Goal: Transaction & Acquisition: Purchase product/service

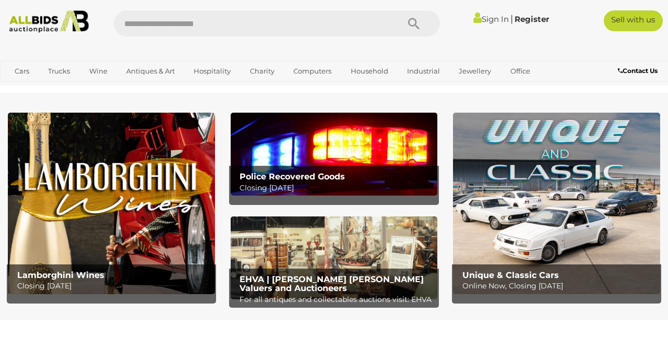
click at [476, 19] on link "Sign In" at bounding box center [490, 19] width 35 height 10
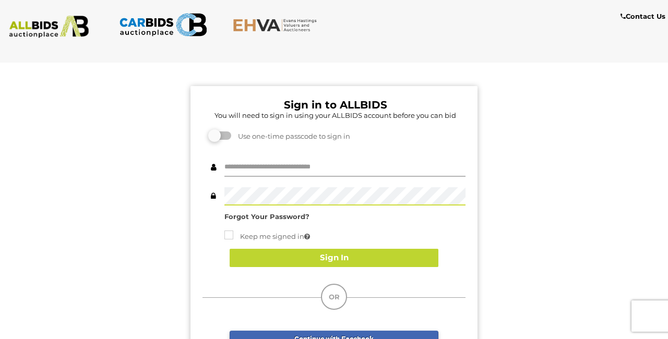
type input "********"
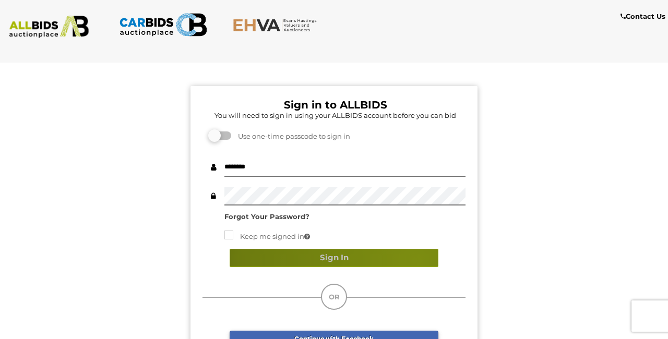
click at [414, 259] on button "Sign In" at bounding box center [334, 258] width 209 height 18
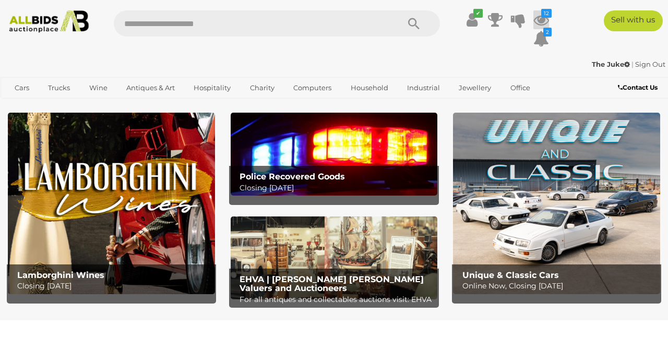
click at [544, 15] on icon "12" at bounding box center [546, 13] width 10 height 9
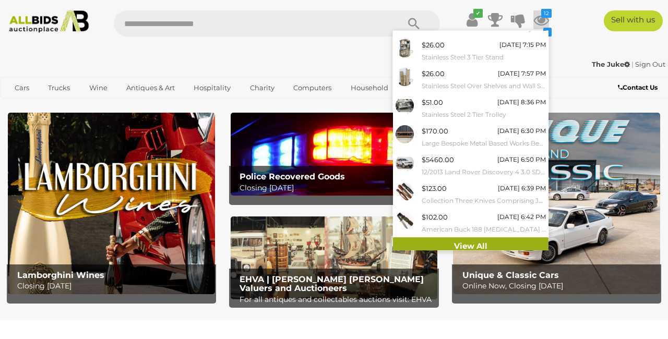
scroll to position [107, 0]
click at [489, 239] on link "View All" at bounding box center [471, 247] width 156 height 18
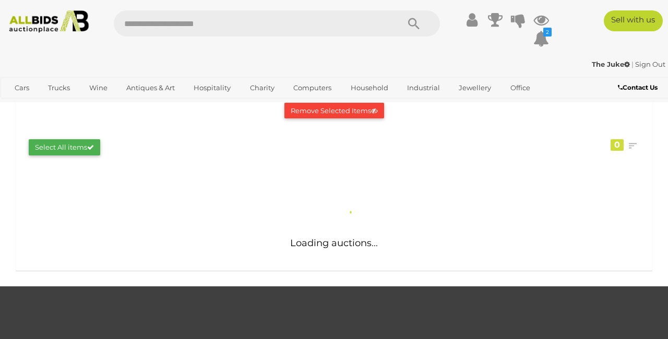
scroll to position [150, 0]
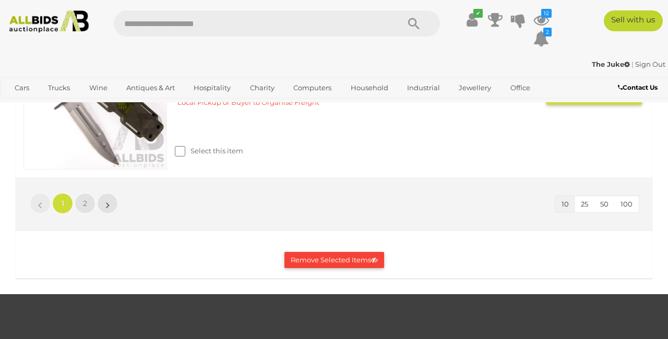
scroll to position [1760, 0]
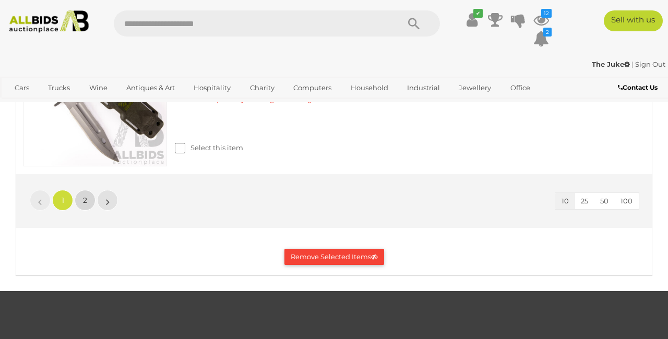
click at [91, 194] on link "2" at bounding box center [85, 200] width 21 height 21
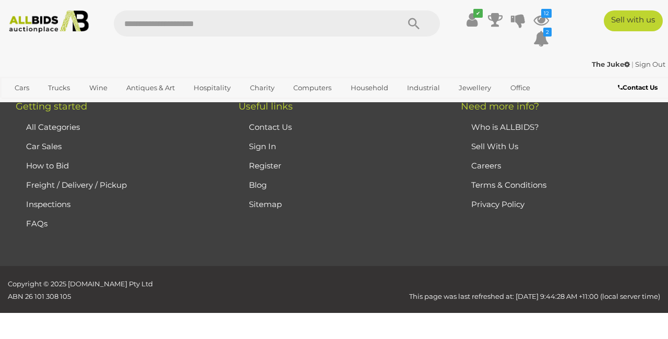
scroll to position [551, 0]
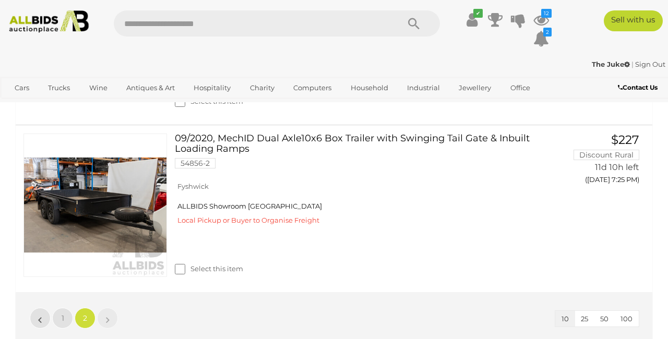
scroll to position [347, 0]
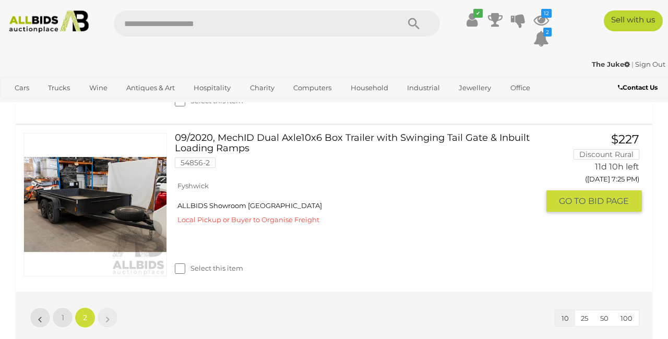
click at [111, 188] on link at bounding box center [95, 205] width 144 height 144
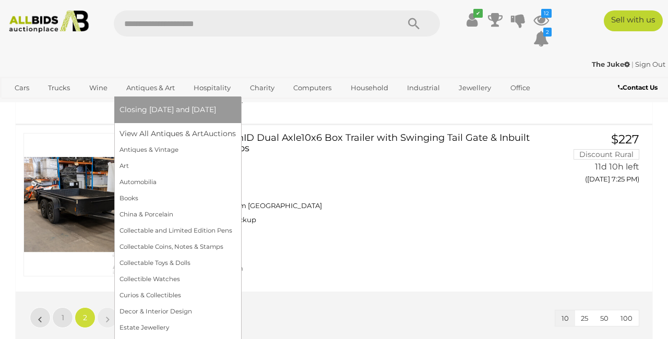
click at [159, 87] on link "Antiques & Art" at bounding box center [151, 87] width 62 height 17
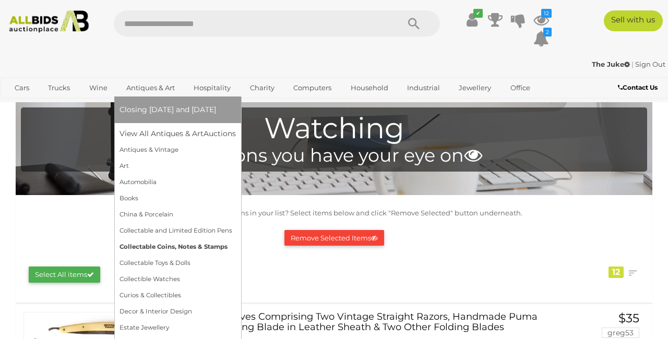
click at [187, 245] on link "Collectable Coins, Notes & Stamps" at bounding box center [178, 247] width 116 height 16
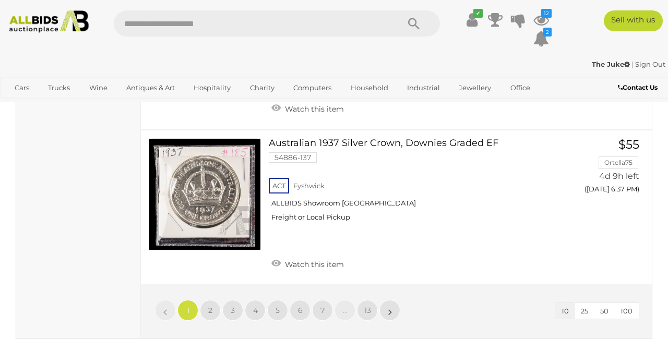
scroll to position [1601, 0]
click at [208, 305] on span "2" at bounding box center [210, 309] width 4 height 9
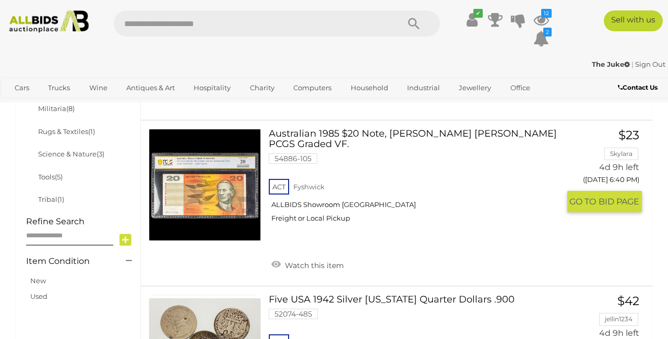
scroll to position [666, 1]
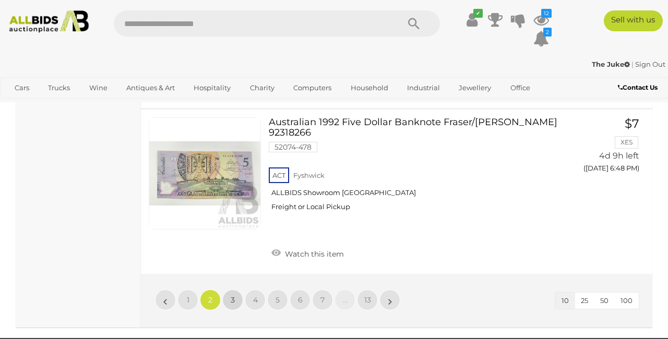
click at [235, 290] on link "3" at bounding box center [232, 300] width 21 height 21
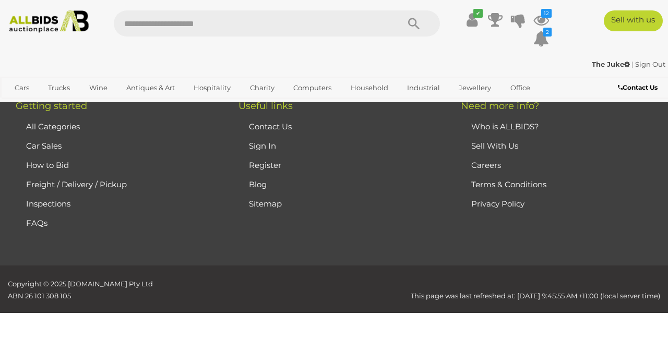
scroll to position [151, 0]
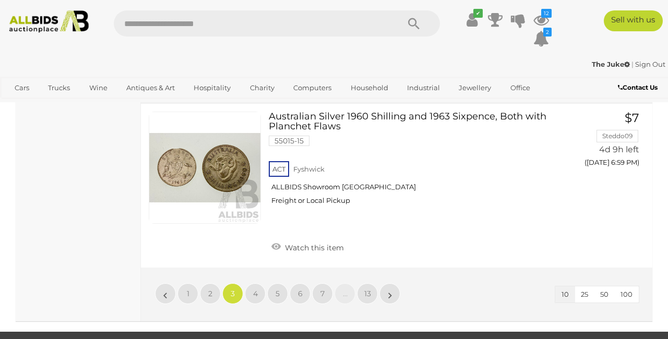
scroll to position [1646, 0]
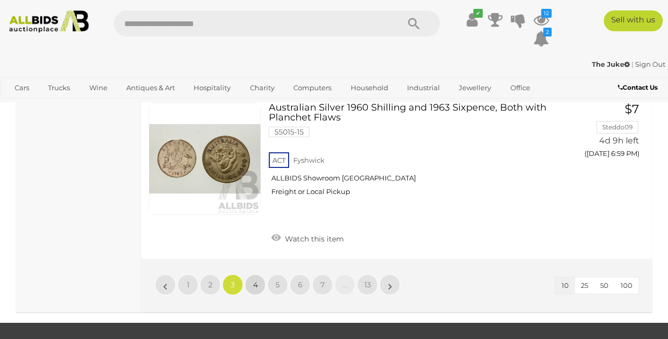
click at [252, 275] on link "4" at bounding box center [255, 285] width 21 height 21
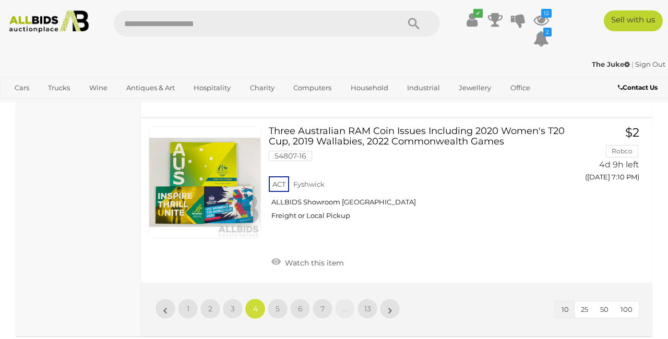
scroll to position [1738, 1]
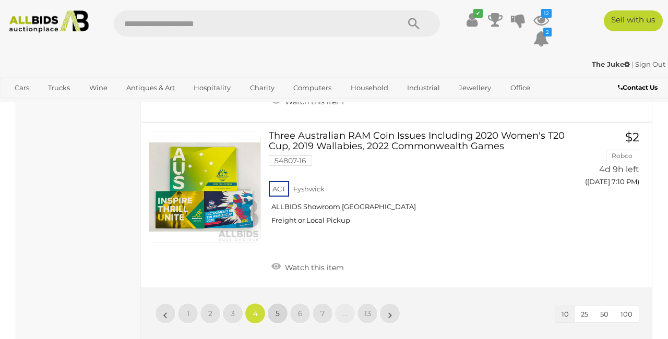
click at [280, 303] on link "5" at bounding box center [277, 313] width 21 height 21
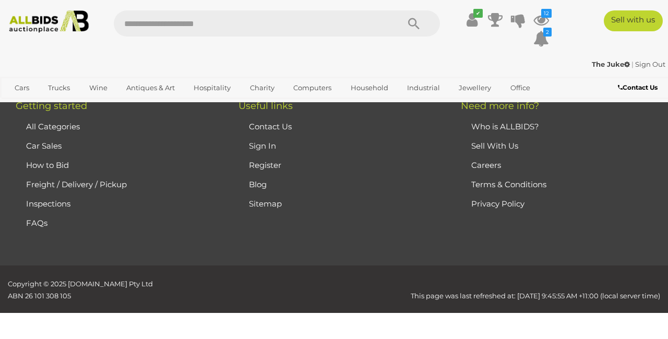
scroll to position [151, 0]
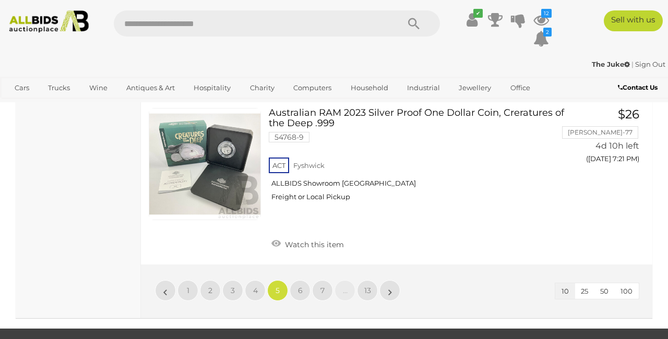
scroll to position [1682, 0]
click at [301, 286] on span "6" at bounding box center [300, 290] width 5 height 9
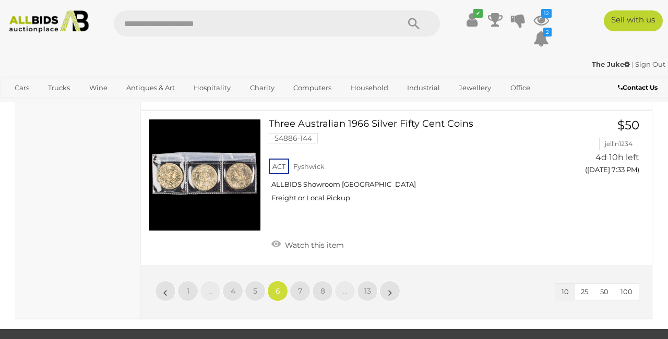
scroll to position [1652, 0]
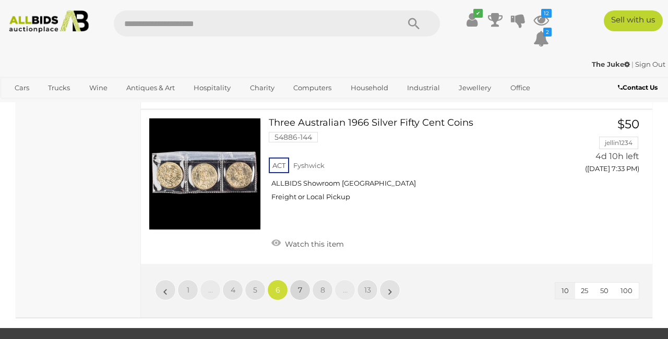
click at [298, 286] on span "7" at bounding box center [300, 290] width 4 height 9
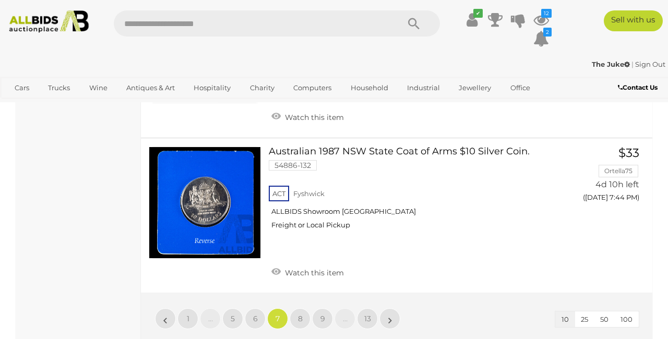
scroll to position [1607, 1]
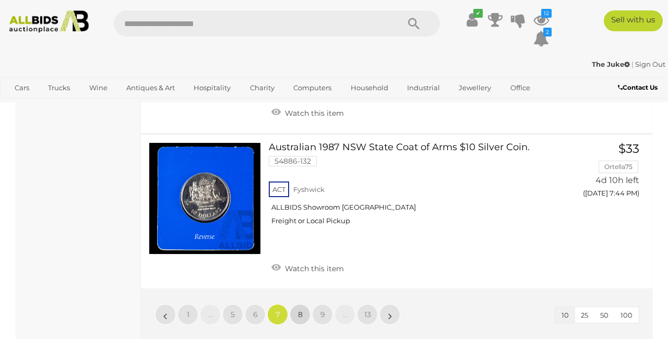
click at [304, 304] on link "8" at bounding box center [300, 314] width 21 height 21
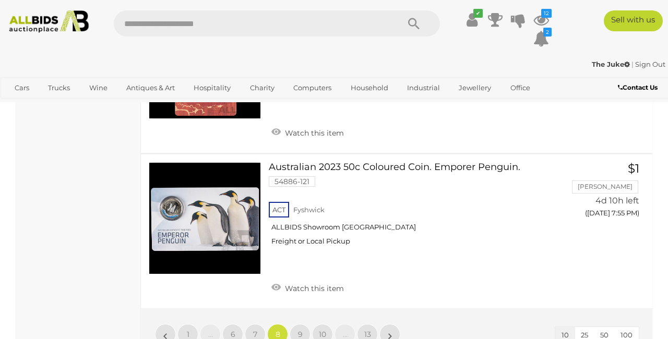
scroll to position [1604, 1]
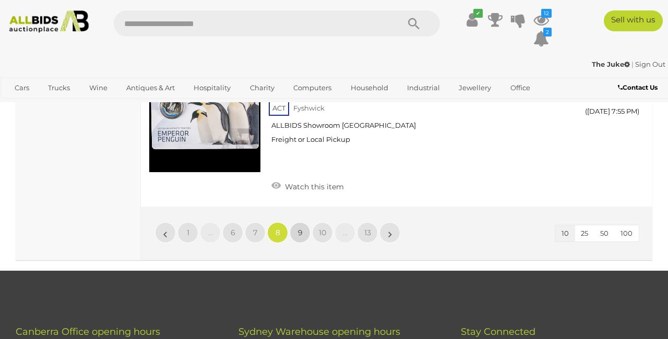
click at [306, 222] on link "9" at bounding box center [300, 232] width 21 height 21
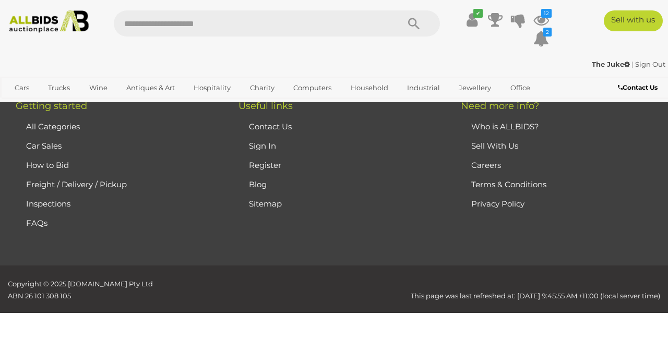
scroll to position [151, 0]
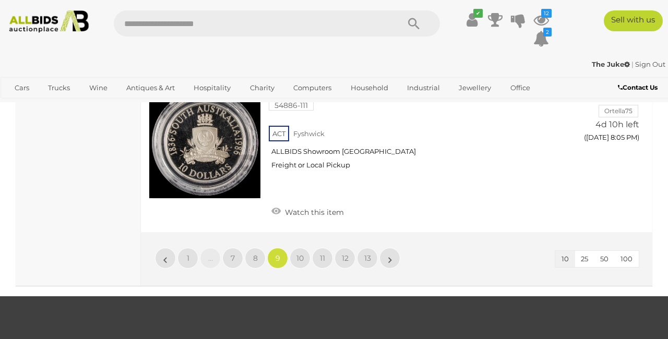
scroll to position [1643, 0]
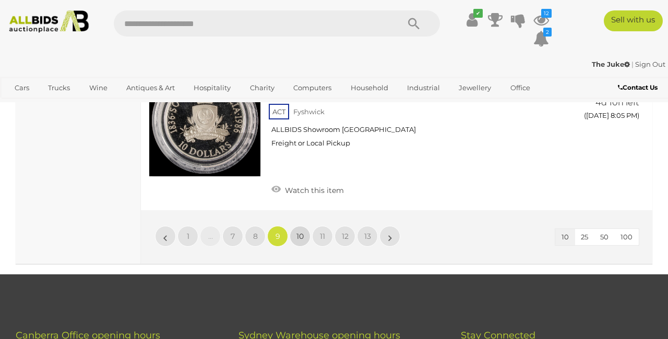
click at [307, 226] on link "10" at bounding box center [300, 236] width 21 height 21
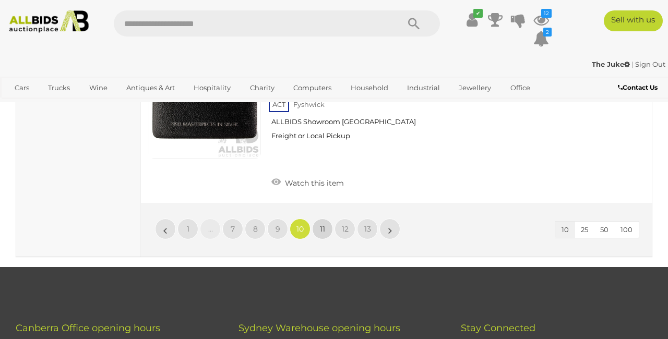
click at [324, 224] on span "11" at bounding box center [322, 228] width 5 height 9
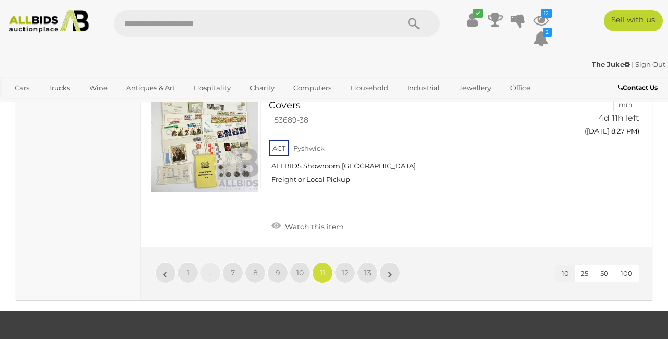
scroll to position [1682, 1]
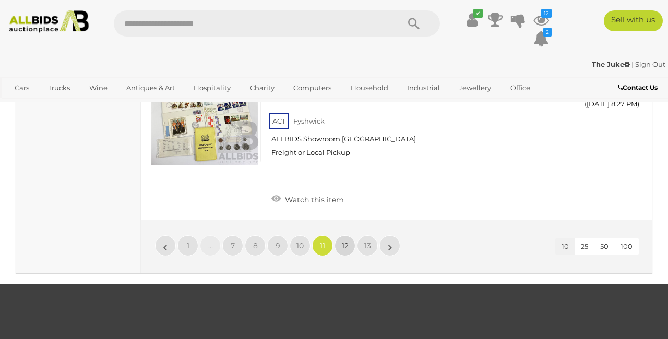
click at [345, 241] on span "12" at bounding box center [345, 245] width 7 height 9
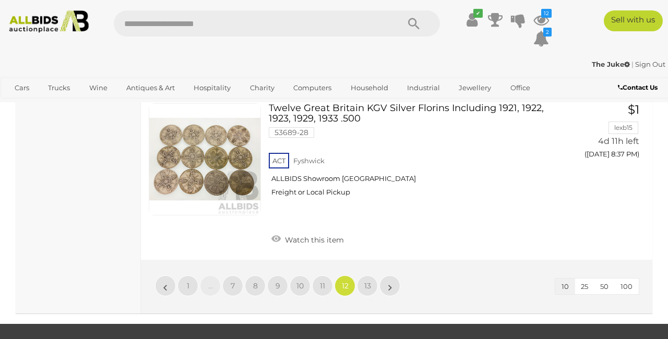
scroll to position [1640, 0]
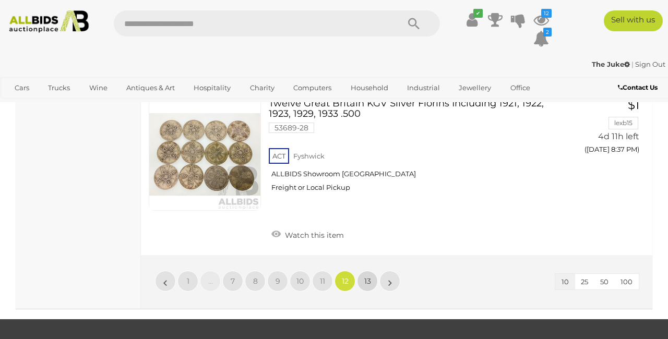
click at [369, 277] on span "13" at bounding box center [367, 281] width 7 height 9
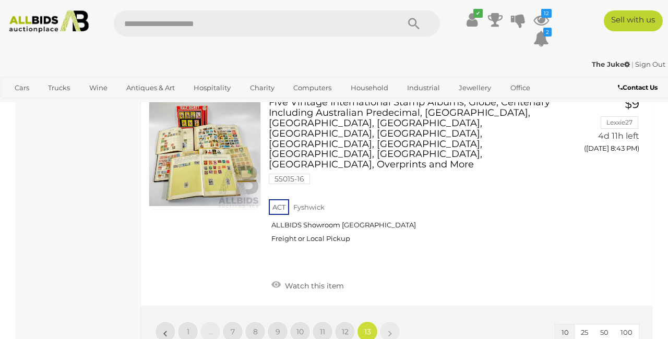
scroll to position [1031, 0]
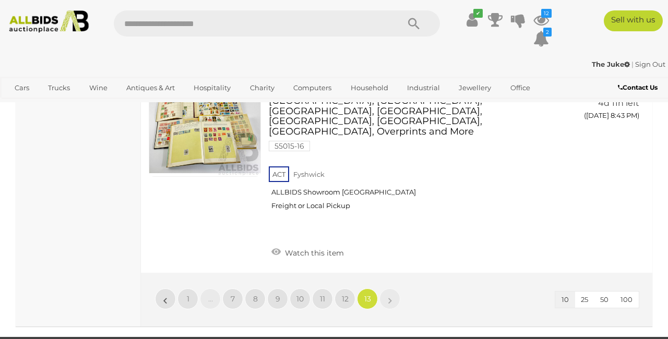
click at [133, 18] on input "text" at bounding box center [251, 23] width 275 height 26
type input "**********"
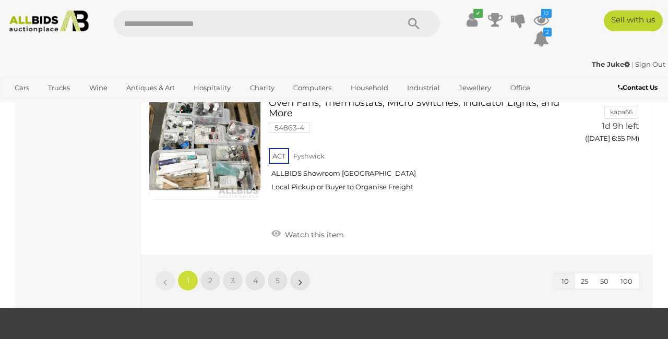
scroll to position [1524, 0]
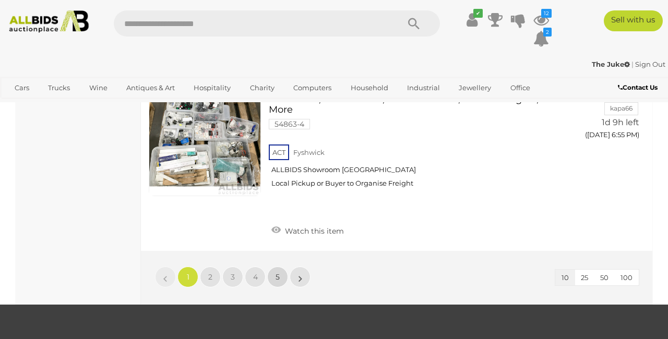
click at [277, 272] on span "5" at bounding box center [278, 276] width 4 height 9
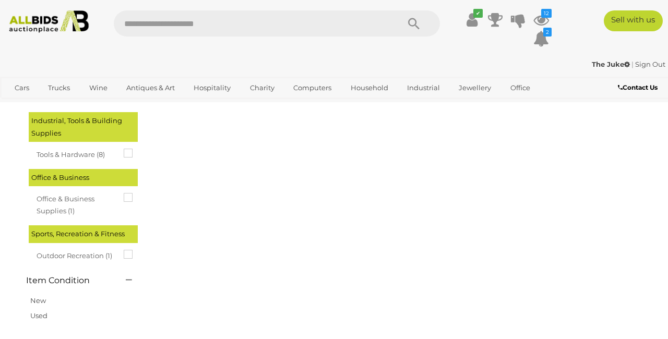
scroll to position [0, 0]
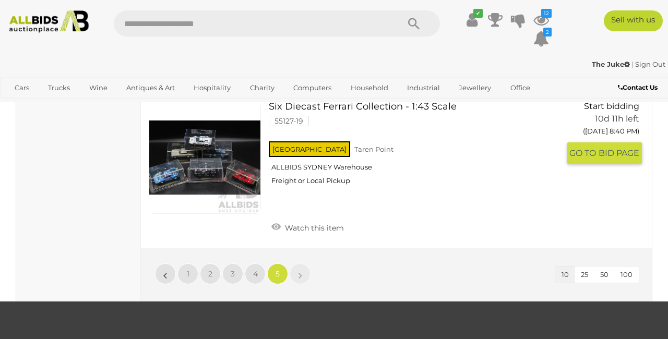
scroll to position [1521, 0]
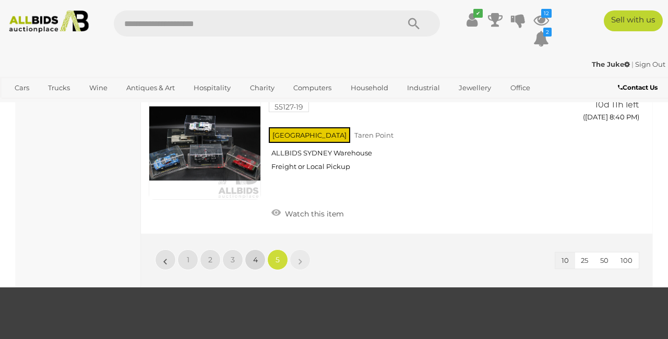
click at [248, 250] on link "4" at bounding box center [255, 260] width 21 height 21
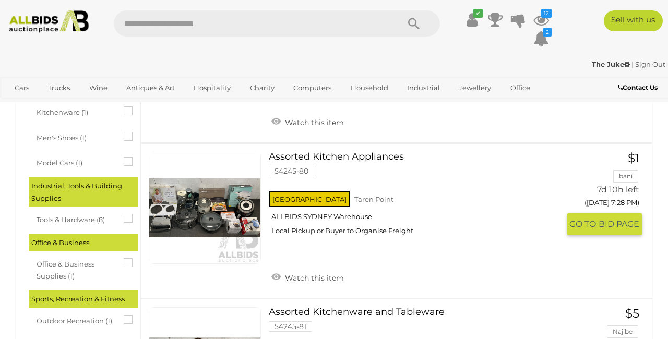
scroll to position [961, 0]
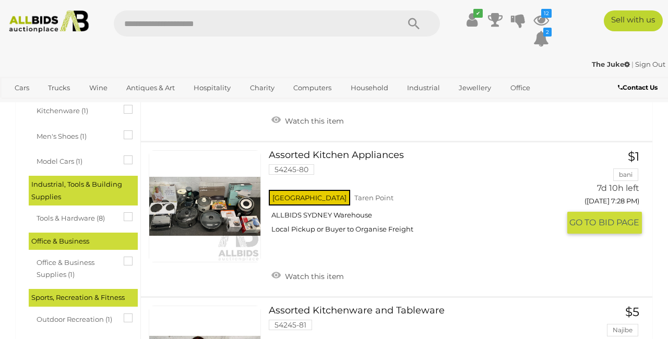
click at [240, 213] on link at bounding box center [205, 206] width 112 height 112
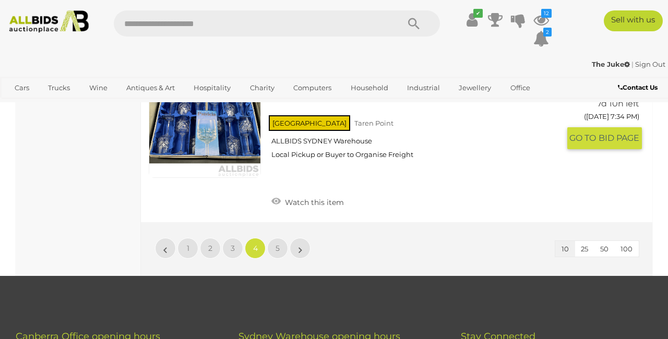
scroll to position [1514, 0]
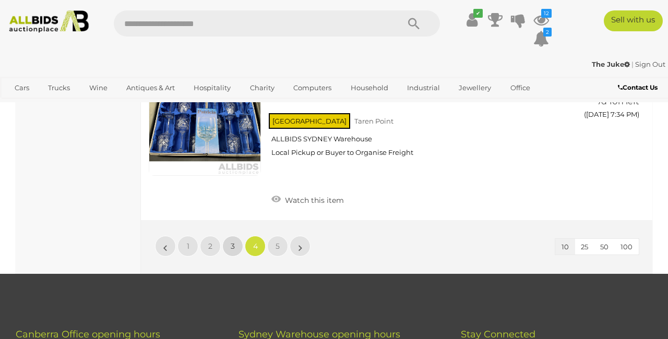
click at [232, 242] on span "3" at bounding box center [233, 246] width 4 height 9
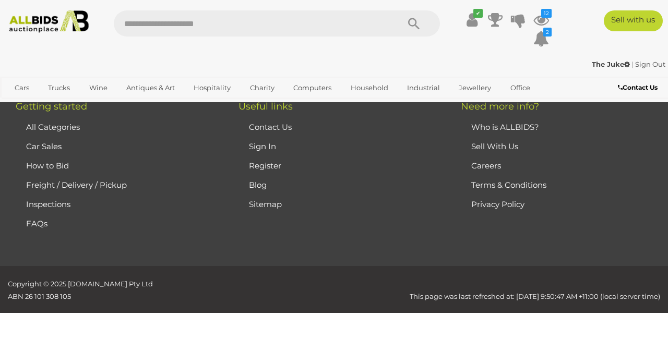
scroll to position [0, 0]
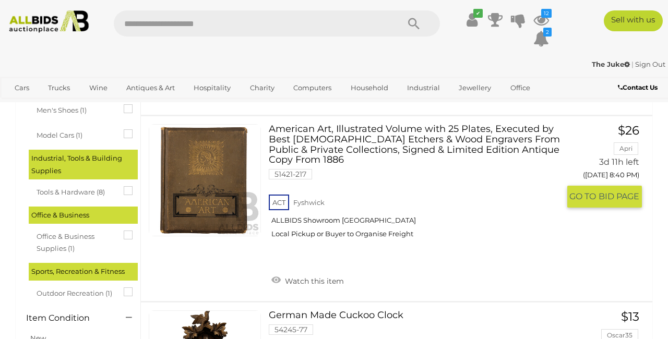
scroll to position [990, 0]
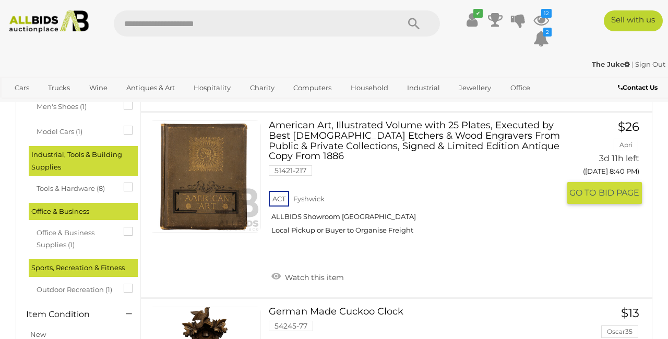
click at [216, 162] on link at bounding box center [205, 177] width 112 height 112
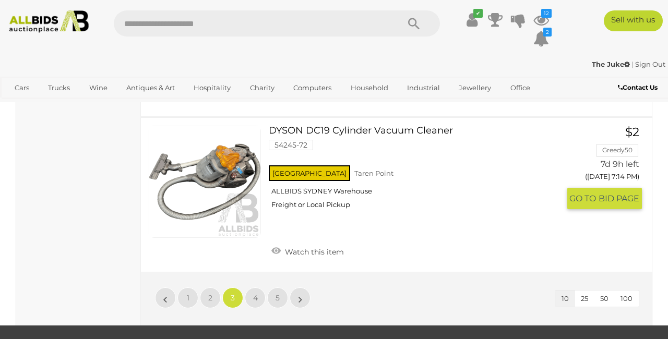
scroll to position [1483, 0]
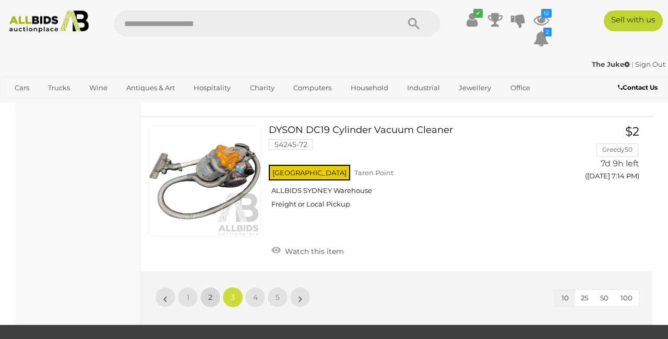
click at [208, 293] on span "2" at bounding box center [210, 297] width 4 height 9
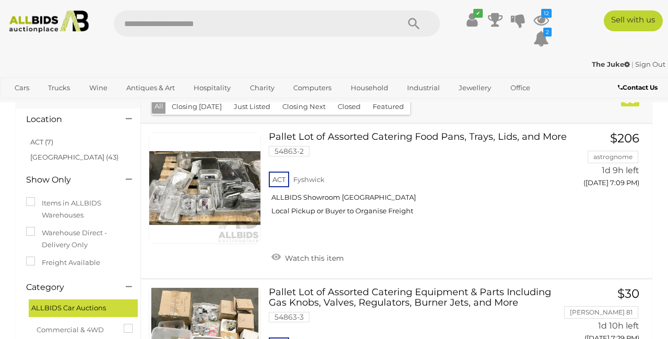
scroll to position [32, 0]
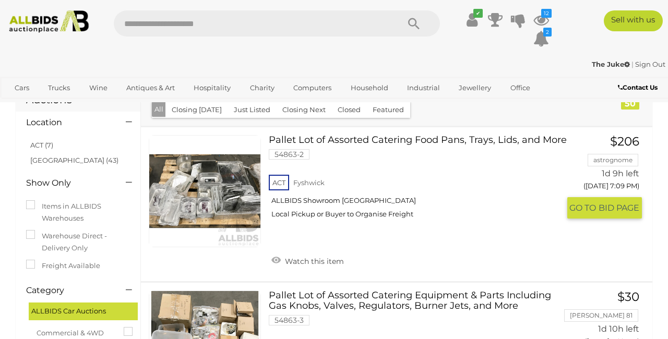
click at [230, 204] on link at bounding box center [205, 191] width 112 height 112
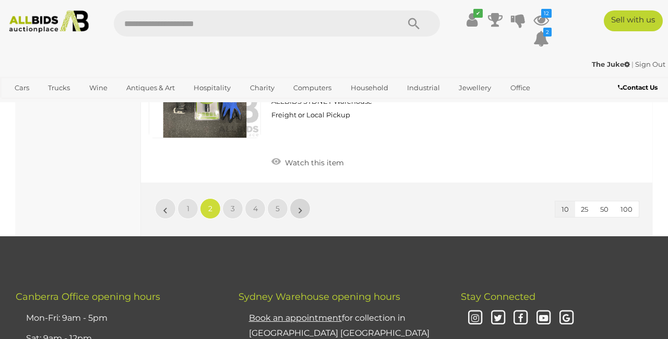
scroll to position [1601, 0]
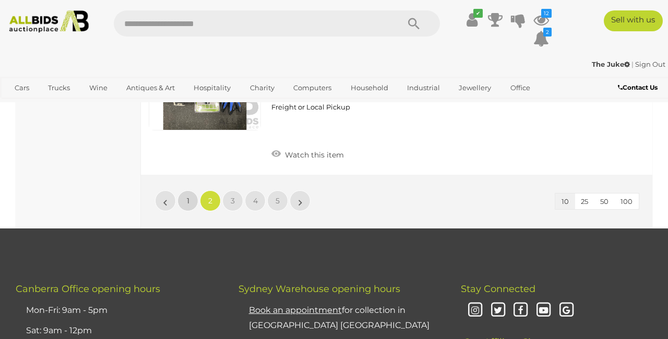
click at [185, 191] on link "1" at bounding box center [187, 201] width 21 height 21
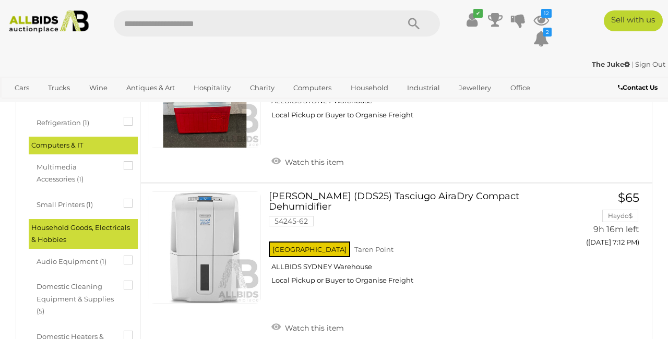
scroll to position [610, 0]
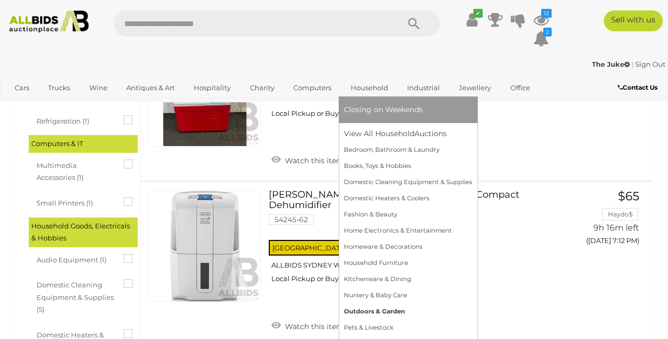
click at [391, 313] on link "Outdoors & Garden" at bounding box center [408, 312] width 128 height 16
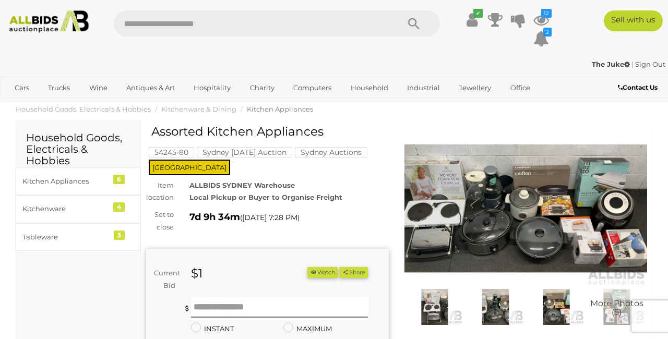
click at [456, 188] on img at bounding box center [526, 209] width 243 height 157
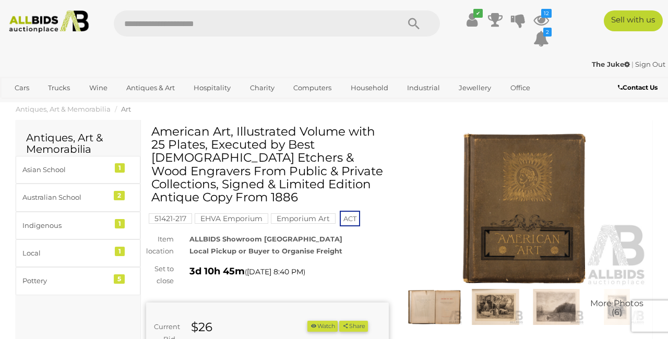
click at [492, 203] on img at bounding box center [526, 209] width 243 height 157
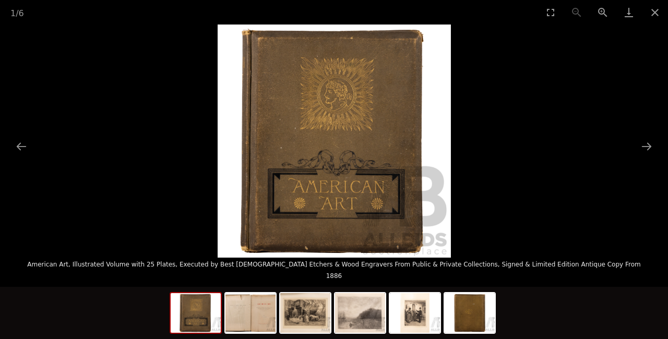
click at [633, 146] on picture at bounding box center [334, 141] width 668 height 233
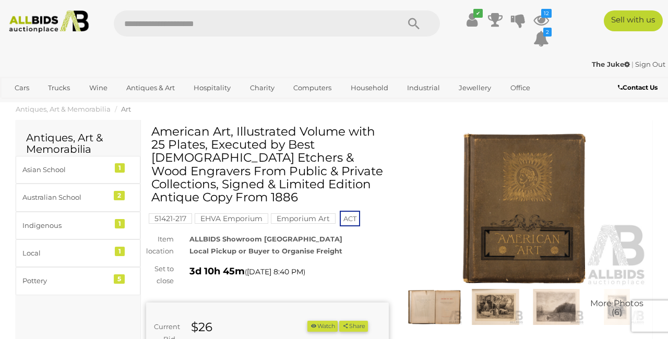
click at [538, 197] on img at bounding box center [526, 209] width 243 height 157
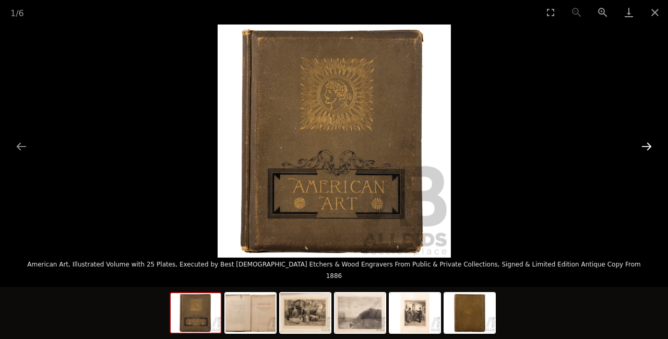
click at [648, 144] on button "Next slide" at bounding box center [647, 146] width 22 height 20
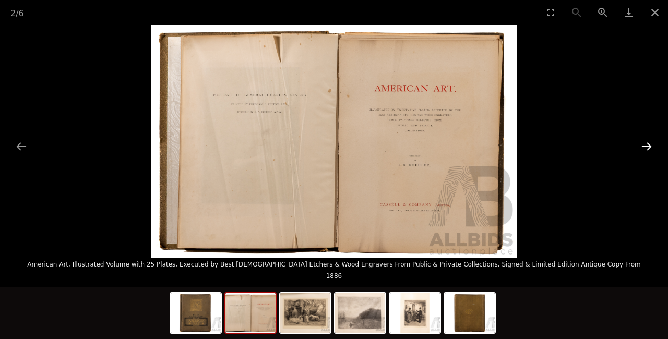
click at [647, 145] on button "Next slide" at bounding box center [647, 146] width 22 height 20
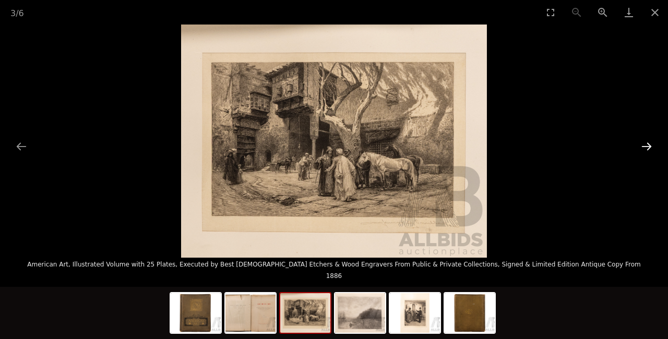
click at [647, 145] on button "Next slide" at bounding box center [647, 146] width 22 height 20
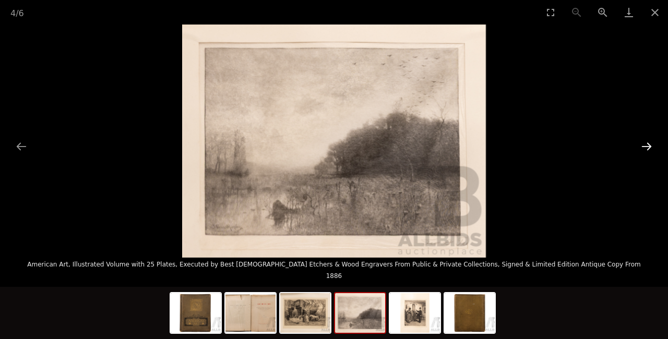
click at [647, 145] on button "Next slide" at bounding box center [647, 146] width 22 height 20
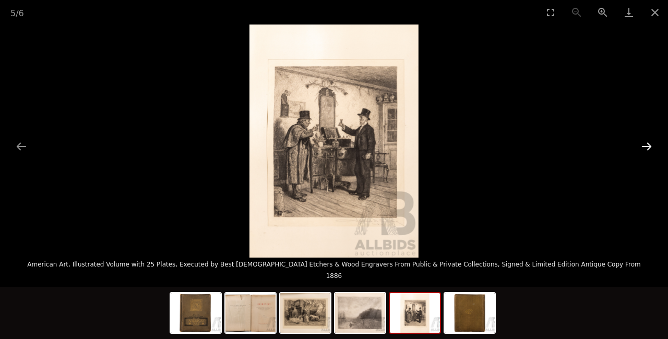
click at [647, 146] on button "Next slide" at bounding box center [647, 146] width 22 height 20
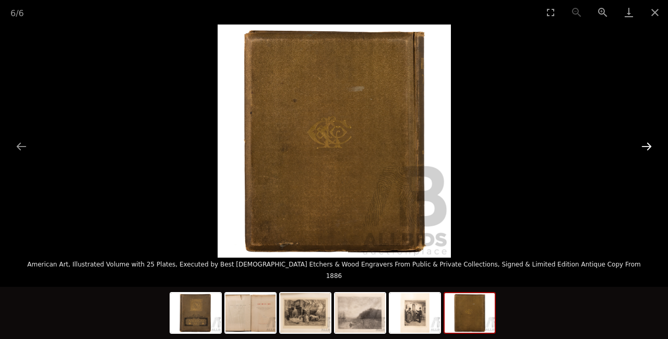
click at [647, 146] on button "Next slide" at bounding box center [647, 146] width 22 height 20
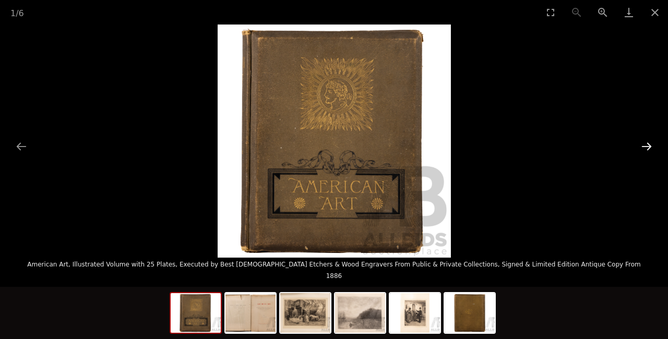
click at [647, 146] on button "Next slide" at bounding box center [647, 146] width 22 height 20
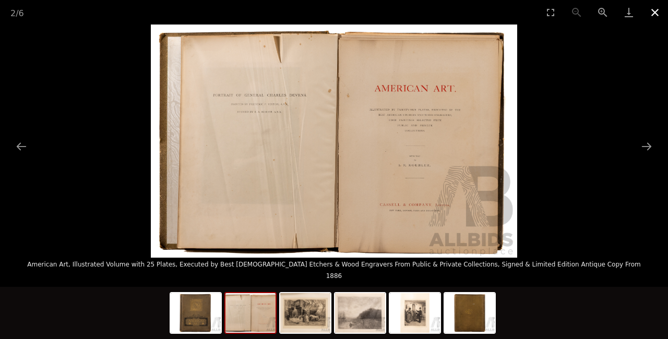
click at [653, 16] on button "Close gallery" at bounding box center [655, 12] width 26 height 25
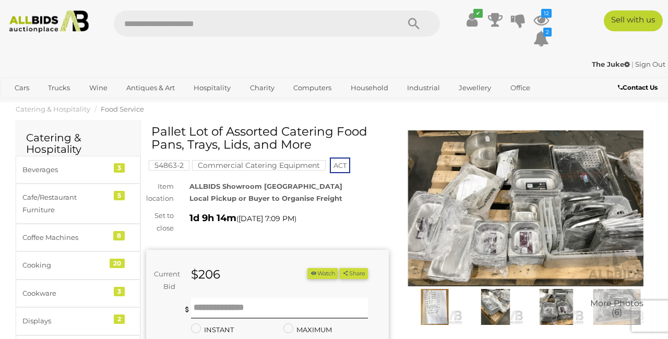
click at [460, 208] on img at bounding box center [526, 209] width 243 height 157
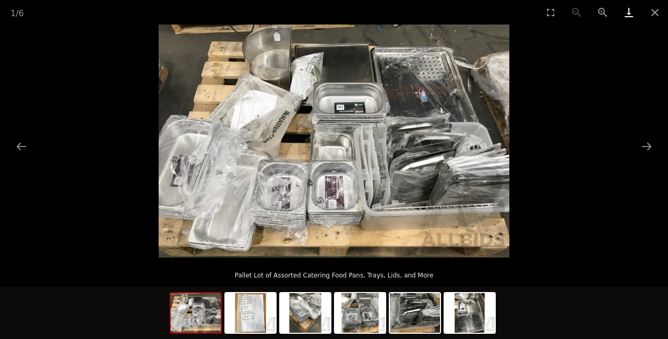
click at [629, 13] on link "Download" at bounding box center [629, 12] width 26 height 25
click at [644, 136] on button "Next slide" at bounding box center [647, 146] width 22 height 20
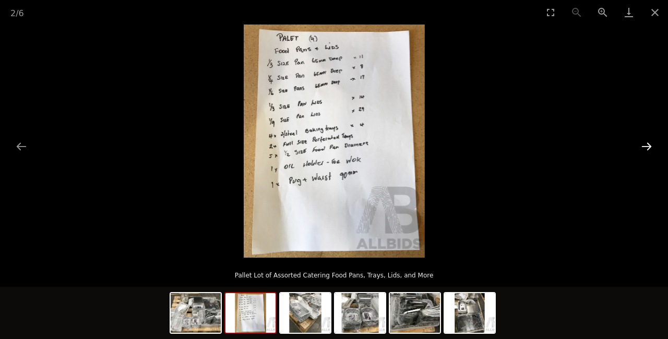
click at [641, 143] on button "Next slide" at bounding box center [647, 146] width 22 height 20
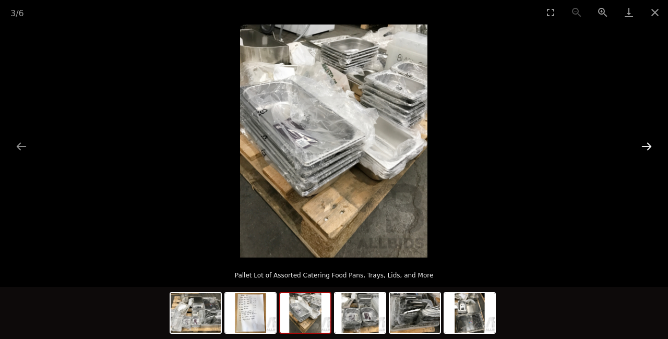
click at [641, 145] on button "Next slide" at bounding box center [647, 146] width 22 height 20
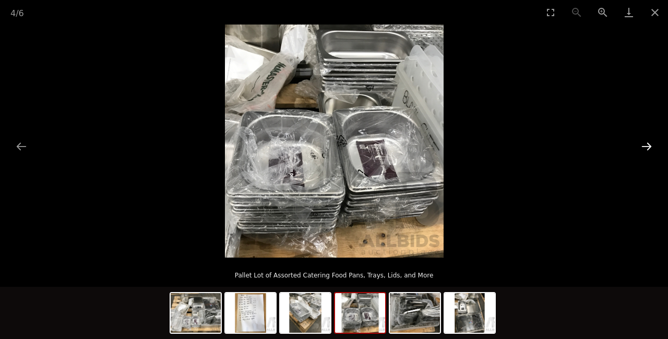
click at [641, 145] on button "Next slide" at bounding box center [647, 146] width 22 height 20
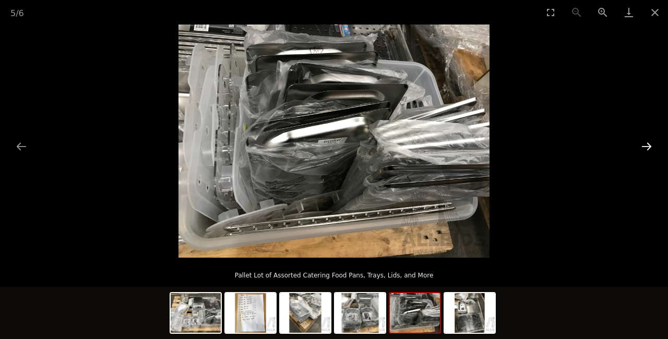
click at [641, 145] on button "Next slide" at bounding box center [647, 146] width 22 height 20
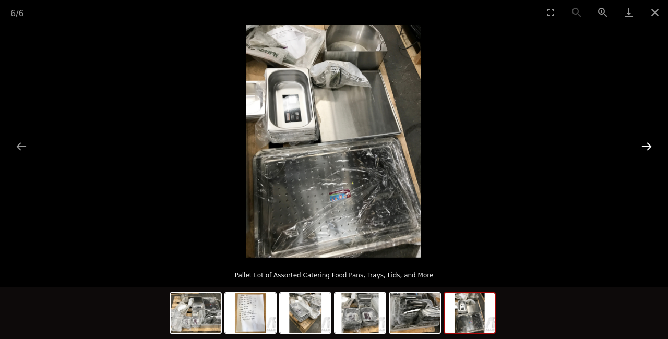
click at [641, 145] on button "Next slide" at bounding box center [647, 146] width 22 height 20
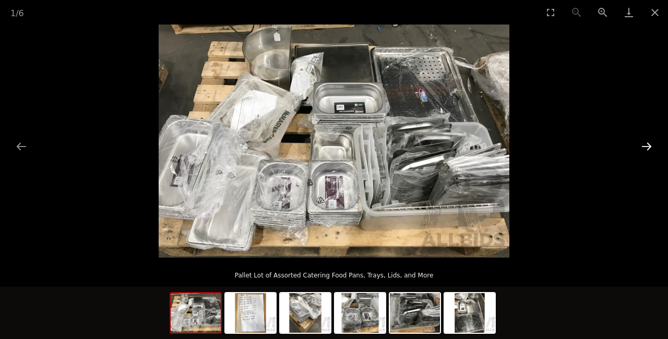
click at [641, 145] on button "Next slide" at bounding box center [647, 146] width 22 height 20
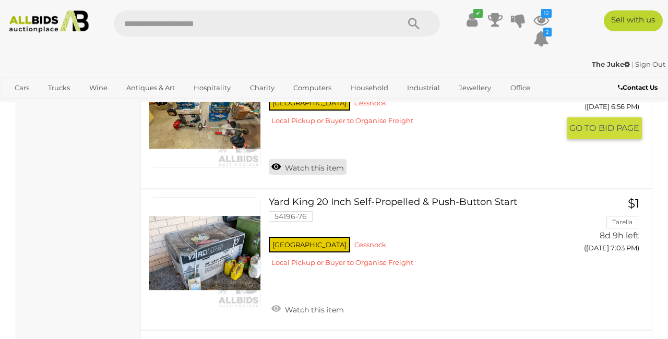
scroll to position [662, 0]
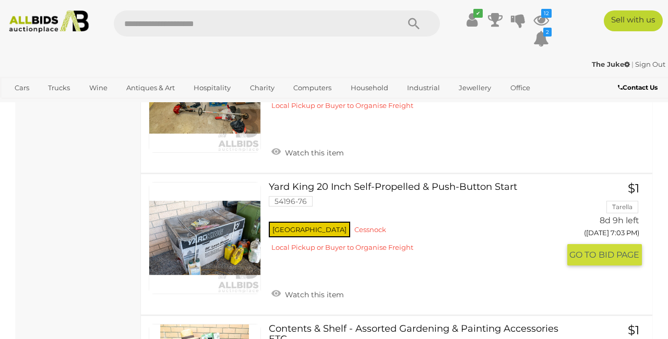
click at [229, 220] on link at bounding box center [205, 238] width 112 height 112
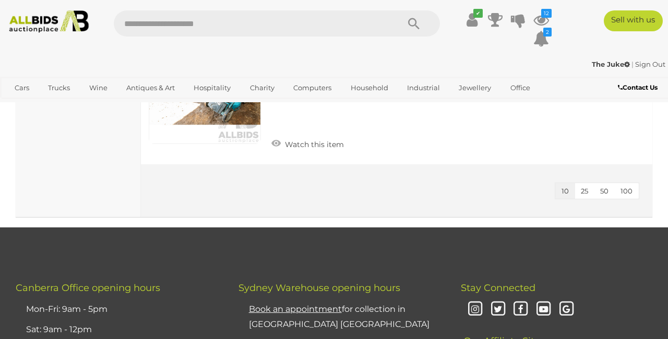
scroll to position [1248, 0]
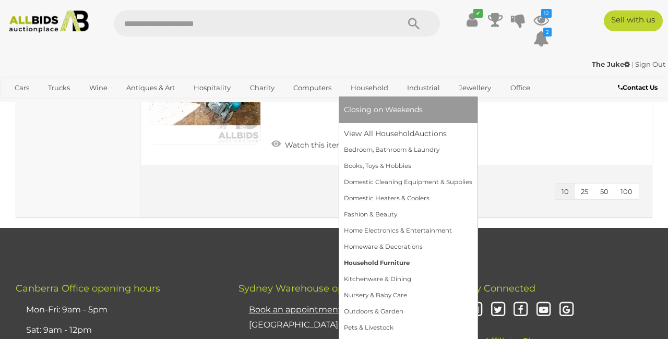
click at [381, 263] on link "Household Furniture" at bounding box center [408, 263] width 128 height 16
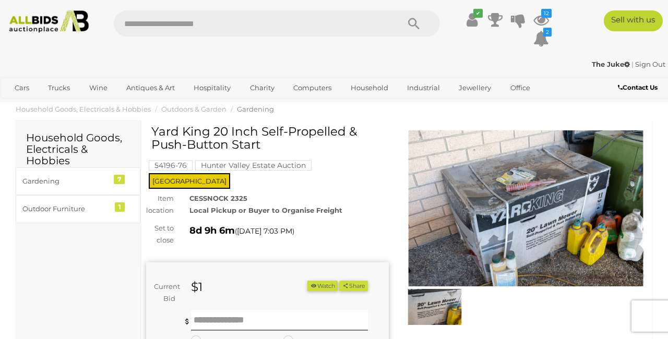
click at [494, 188] on img at bounding box center [526, 209] width 243 height 157
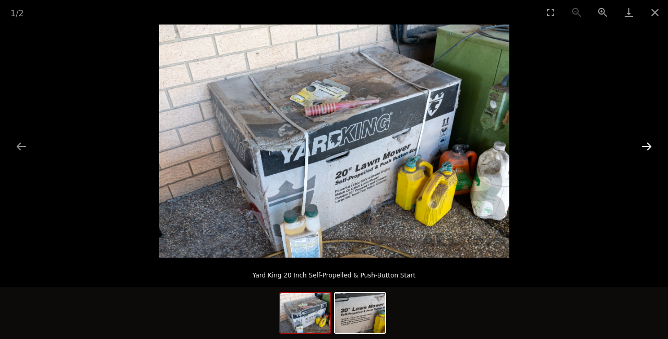
click at [643, 142] on button "Next slide" at bounding box center [647, 146] width 22 height 20
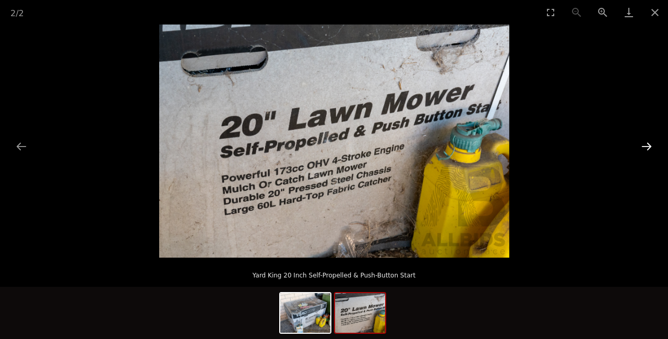
click at [644, 141] on button "Next slide" at bounding box center [647, 146] width 22 height 20
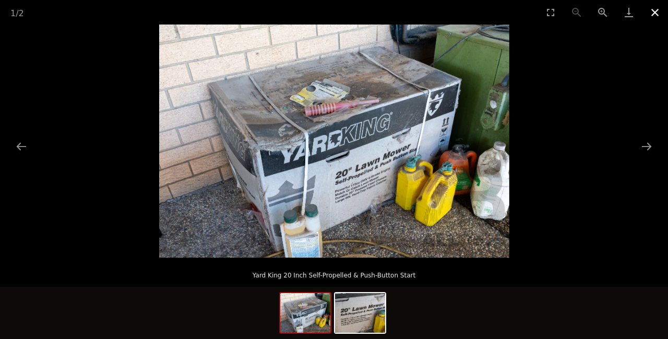
click at [658, 13] on button "Close gallery" at bounding box center [655, 12] width 26 height 25
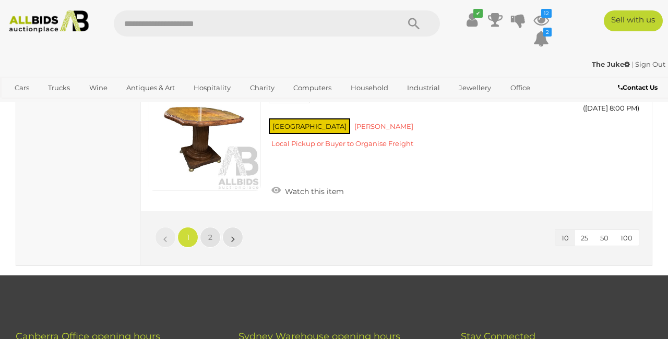
scroll to position [1445, 0]
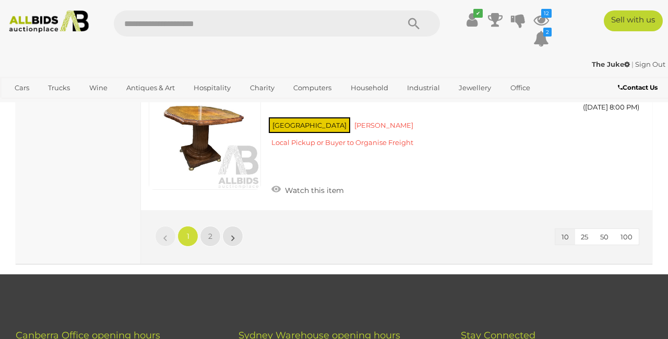
drag, startPoint x: 381, startPoint y: 263, endPoint x: 341, endPoint y: 262, distance: 39.7
click at [209, 232] on span "2" at bounding box center [210, 236] width 4 height 9
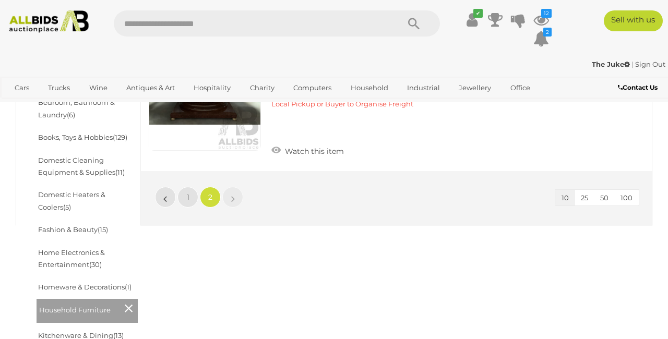
scroll to position [324, 0]
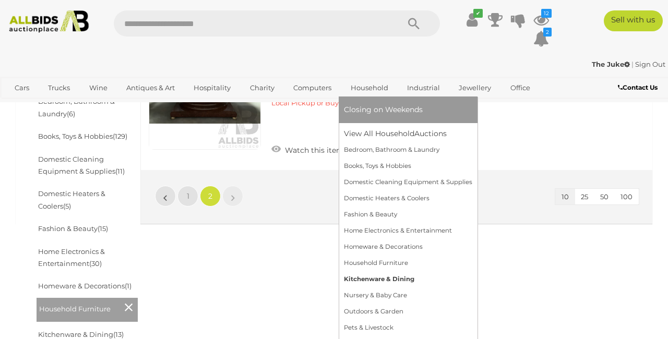
click at [395, 278] on link "Kitchenware & Dining" at bounding box center [408, 279] width 128 height 16
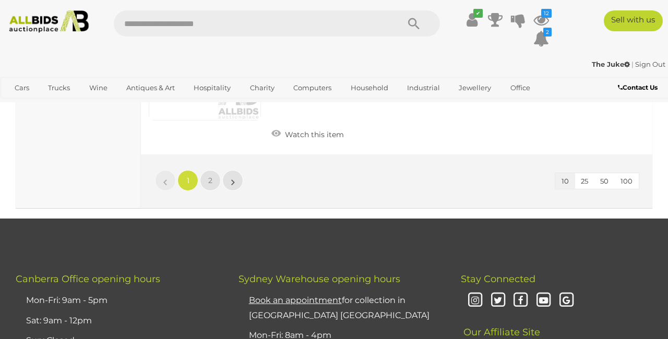
scroll to position [1647, 0]
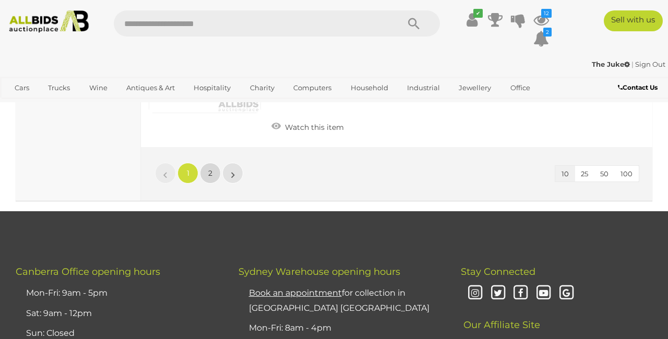
click at [205, 163] on link "2" at bounding box center [210, 173] width 21 height 21
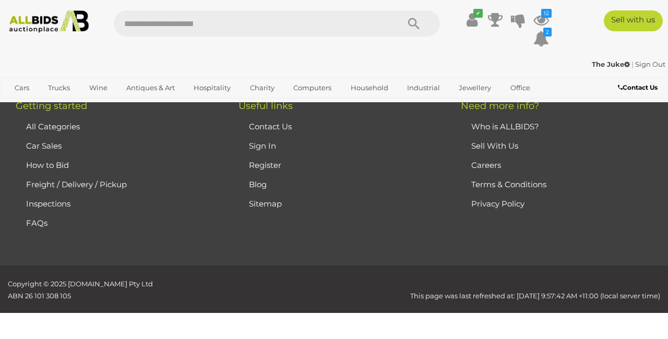
scroll to position [82, 0]
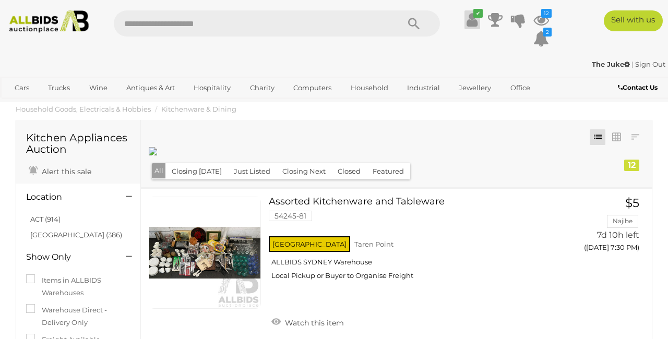
click at [473, 22] on icon at bounding box center [472, 19] width 11 height 19
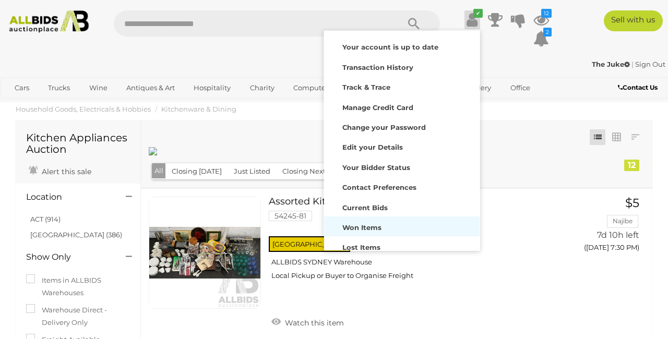
click at [367, 224] on strong "Won Items" at bounding box center [361, 227] width 39 height 8
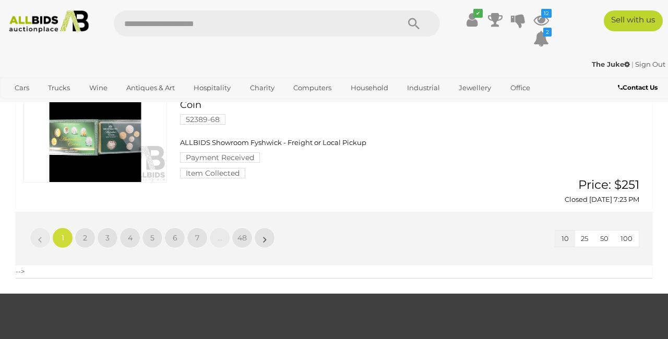
scroll to position [1293, 0]
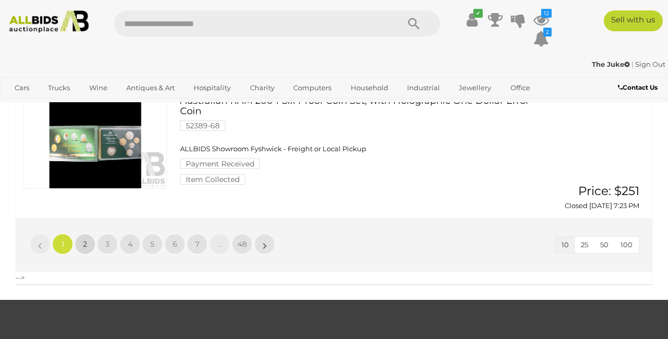
click at [89, 234] on link "2" at bounding box center [85, 244] width 21 height 21
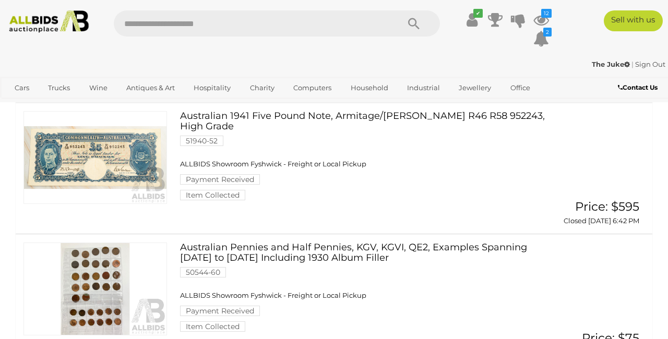
scroll to position [107, 0]
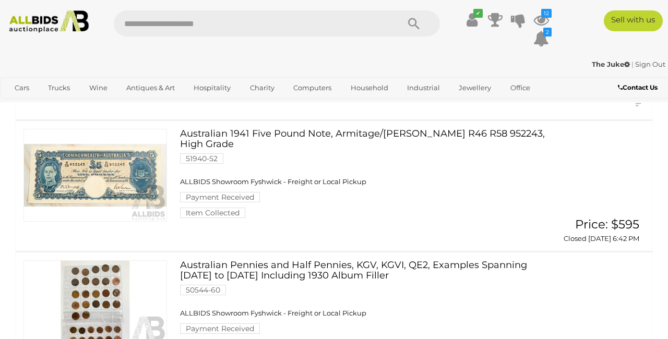
click at [124, 189] on link at bounding box center [95, 175] width 144 height 93
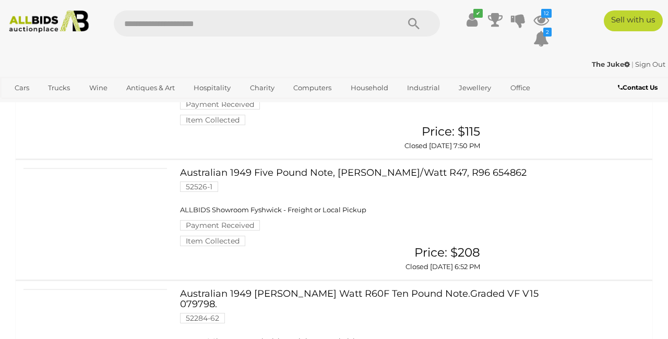
scroll to position [459, 0]
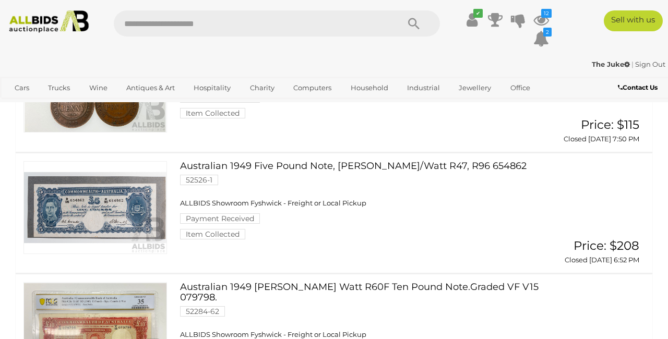
click at [141, 209] on link at bounding box center [95, 207] width 144 height 93
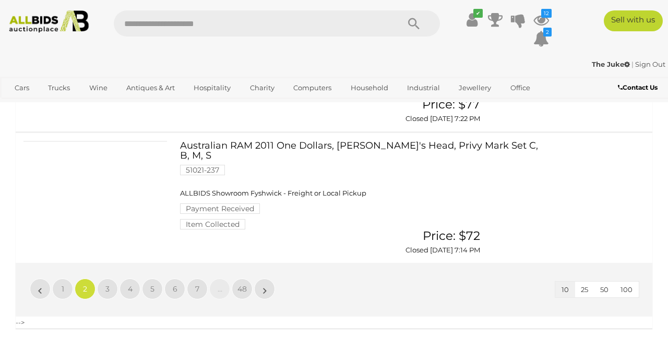
scroll to position [1252, 0]
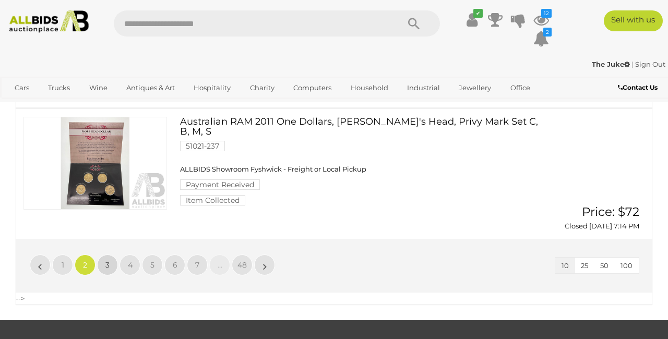
click at [114, 255] on link "3" at bounding box center [107, 265] width 21 height 21
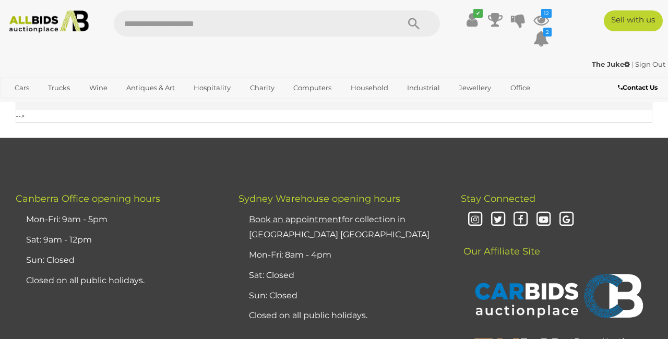
scroll to position [1475, 0]
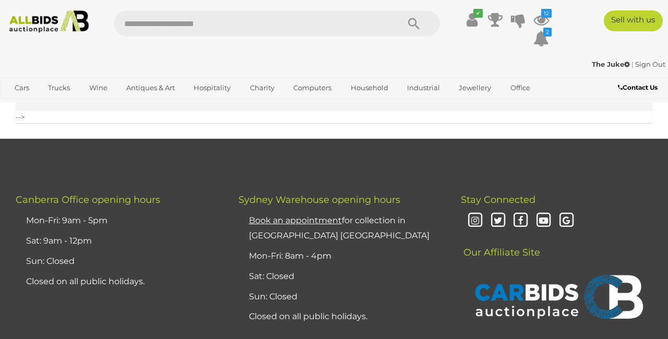
click at [644, 66] on link "Sign Out" at bounding box center [650, 64] width 30 height 8
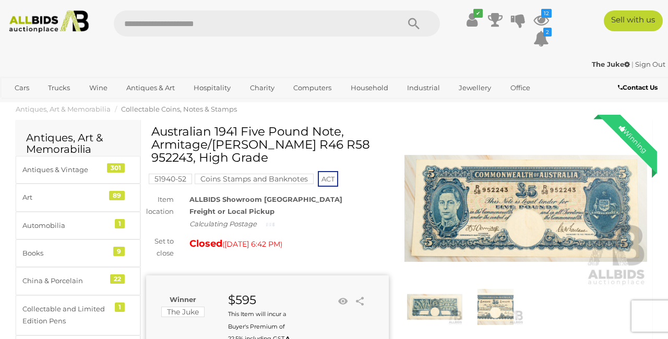
click at [500, 191] on img at bounding box center [526, 209] width 243 height 157
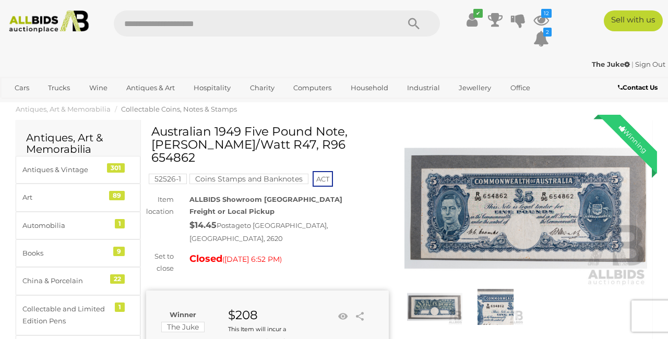
click at [493, 191] on img at bounding box center [526, 209] width 243 height 157
